Goal: Find specific page/section: Find specific page/section

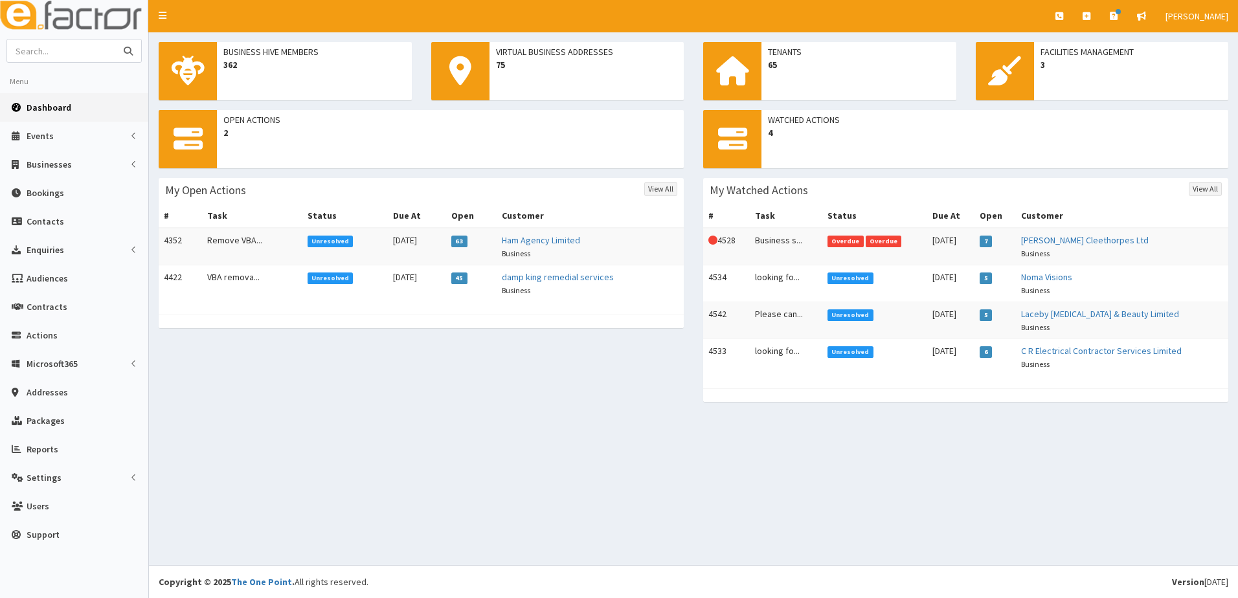
click at [60, 56] on input "text" at bounding box center [61, 51] width 109 height 23
type input "[PERSON_NAME]"
click at [115, 40] on button "submit" at bounding box center [128, 51] width 26 height 23
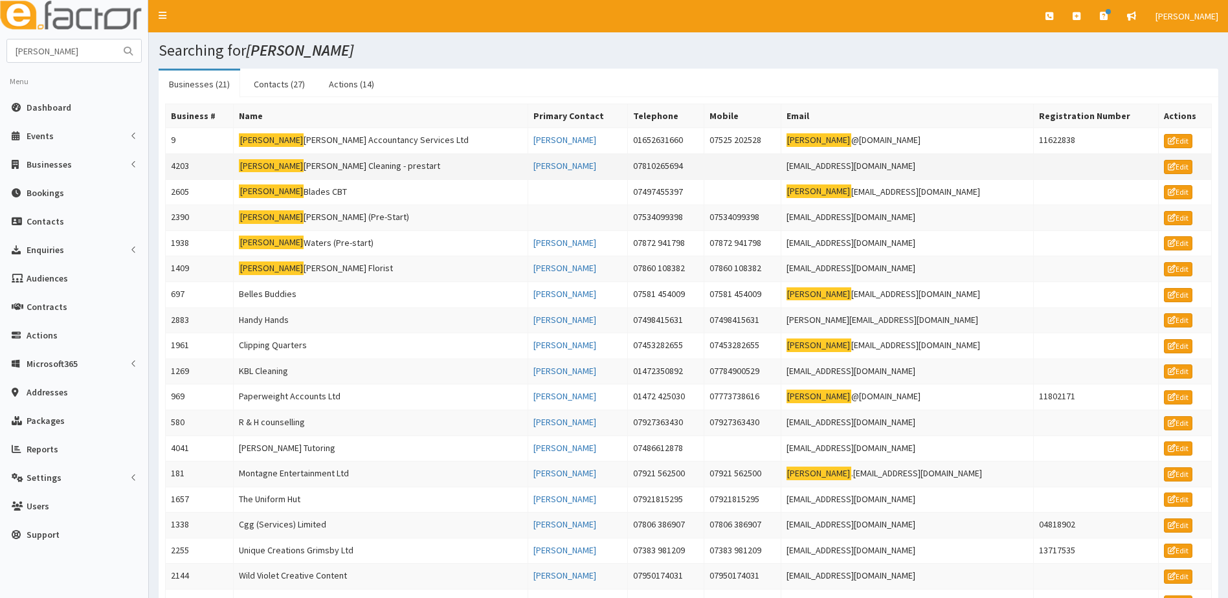
click at [179, 164] on td "4203" at bounding box center [200, 166] width 68 height 26
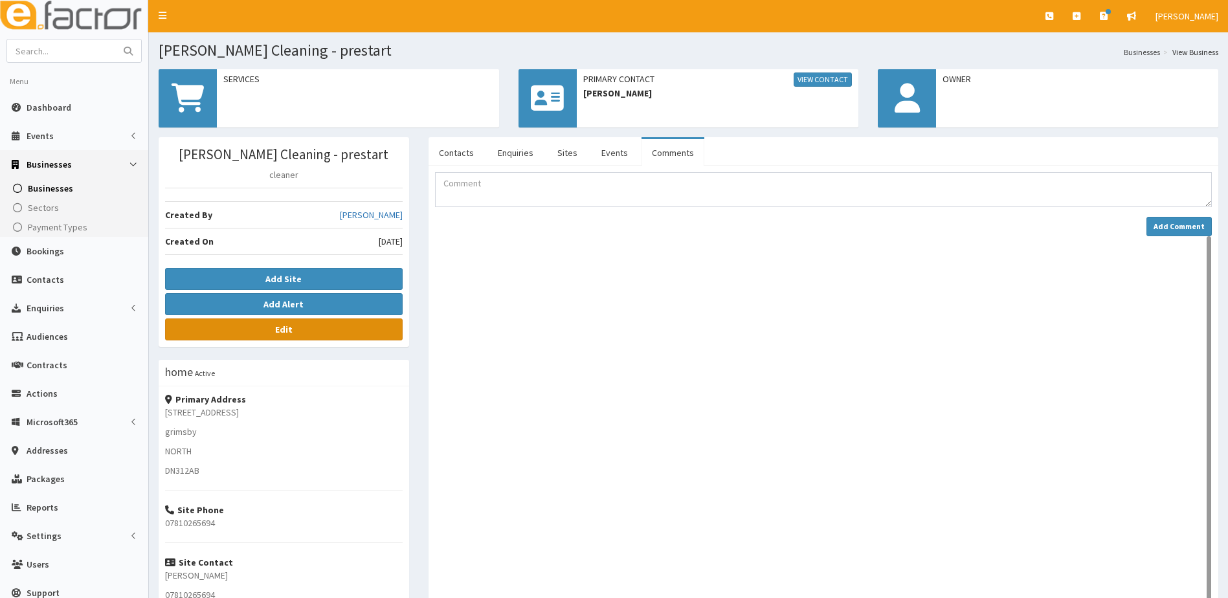
click at [288, 329] on b "Edit" at bounding box center [283, 330] width 17 height 12
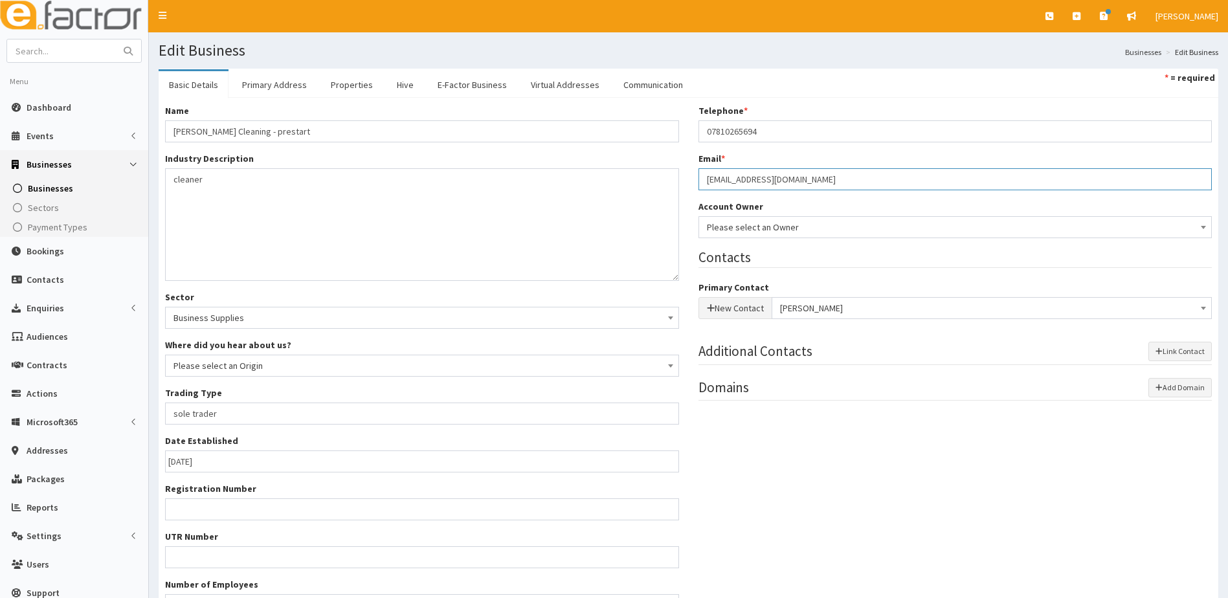
drag, startPoint x: 841, startPoint y: 175, endPoint x: 694, endPoint y: 180, distance: 147.1
click at [694, 180] on div "Telephone * 07810265694 Email * dockers1992@icloud.com Account Owner * Please s…" at bounding box center [956, 258] width 534 height 309
